Goal: Check status: Check status

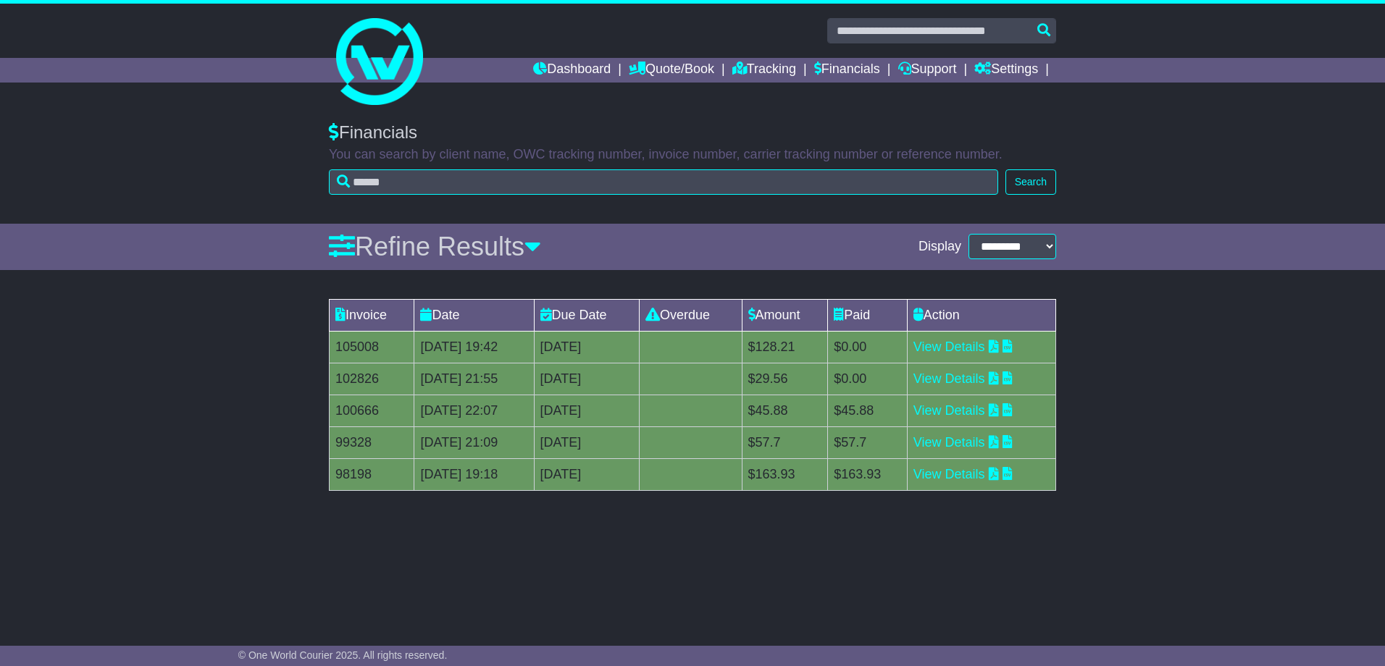
click at [1159, 453] on div "Invoice Date Due Date Overdue Amount Paid Action 105008 07 Aug 2025 19:42 14th …" at bounding box center [692, 403] width 1385 height 222
drag, startPoint x: 823, startPoint y: 379, endPoint x: 795, endPoint y: 379, distance: 27.5
click at [795, 379] on td "$29.56" at bounding box center [785, 379] width 86 height 32
click at [1068, 599] on div "**********" at bounding box center [692, 365] width 1385 height 515
